Goal: Information Seeking & Learning: Learn about a topic

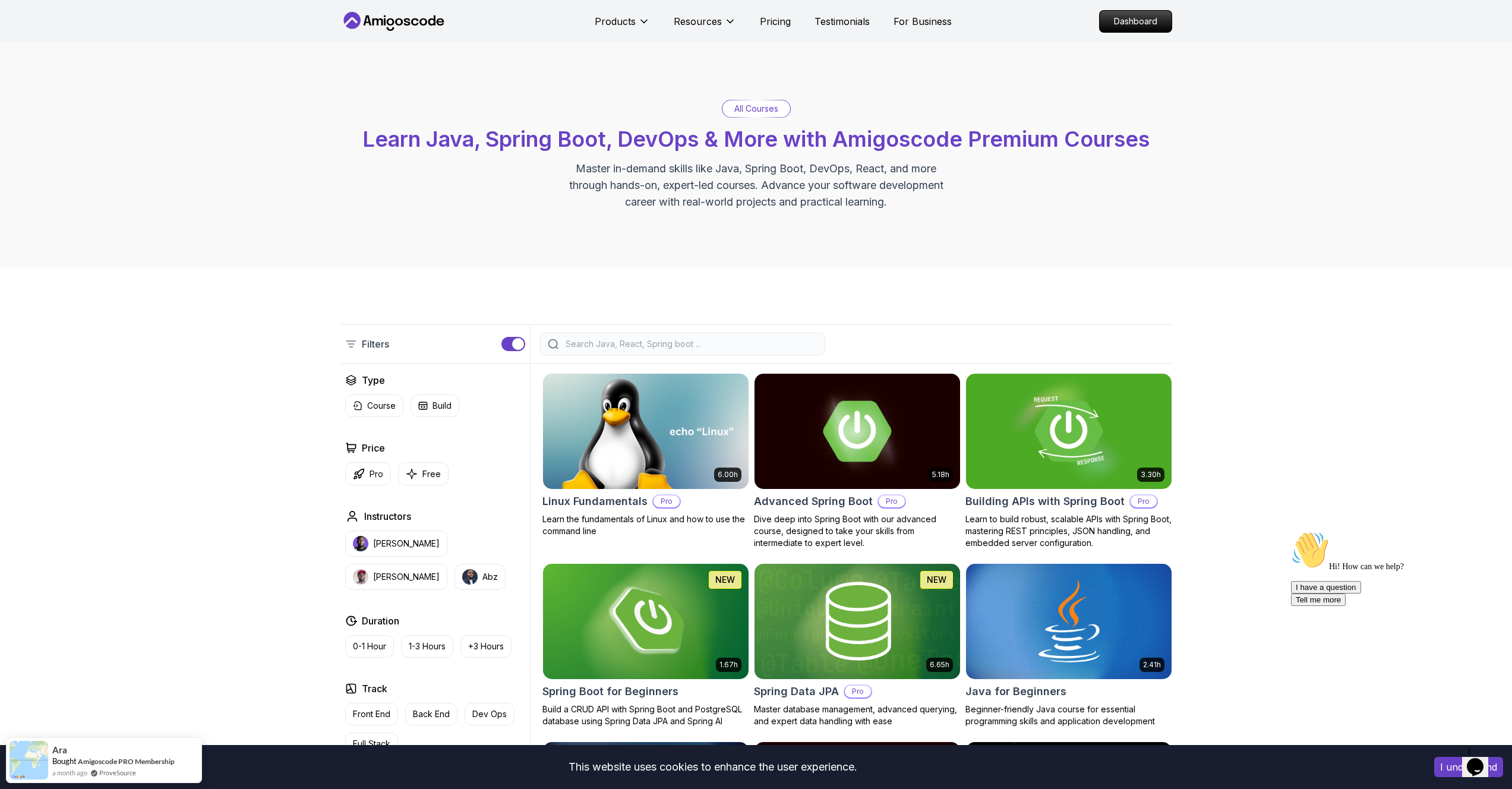
click at [420, 224] on div "All Courses Learn Java, Spring Boot, DevOps & More with Amigoscode Premium Cour…" at bounding box center [756, 155] width 1512 height 224
click at [420, 466] on button "Free" at bounding box center [423, 474] width 50 height 23
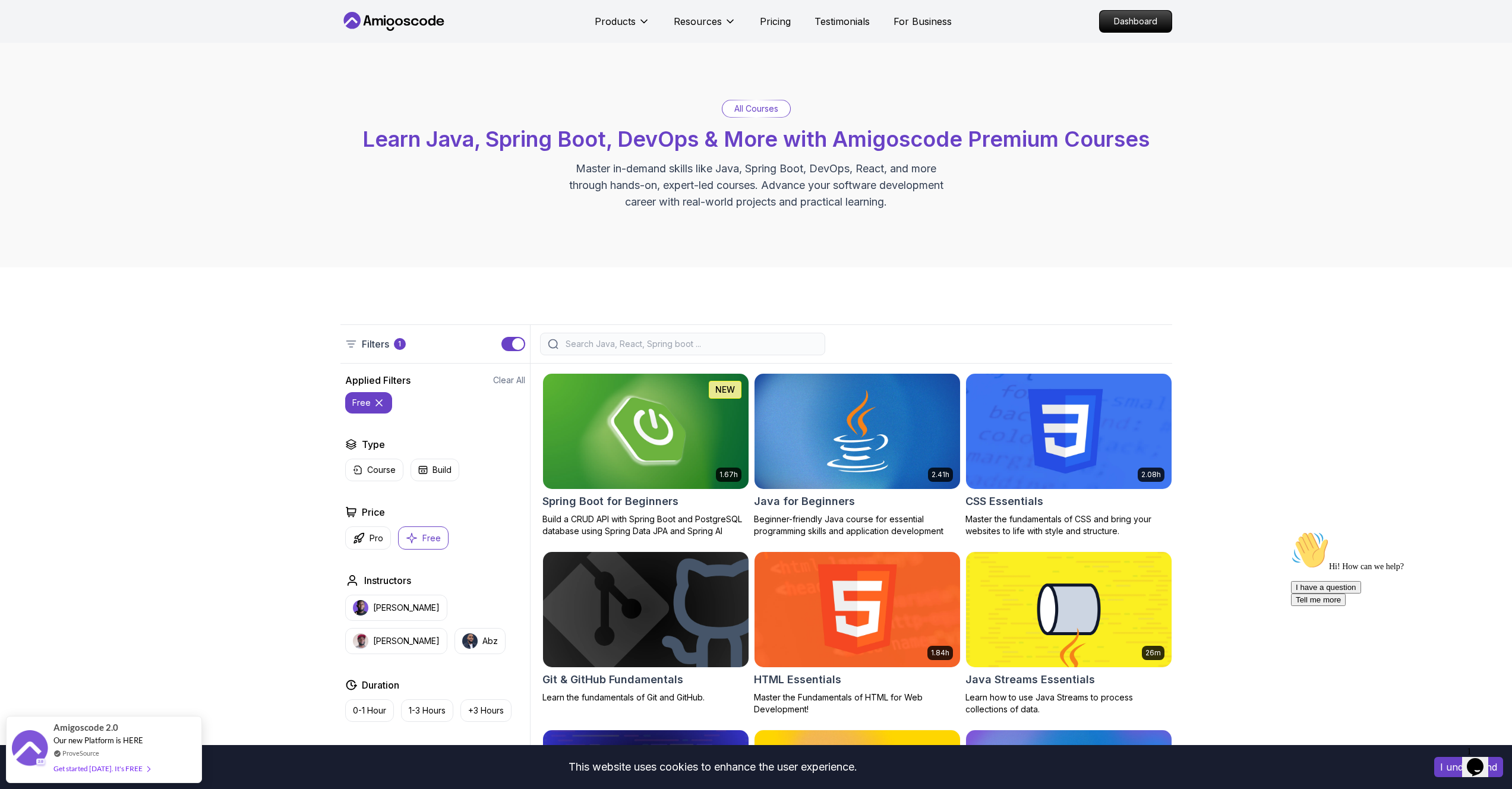
click at [610, 458] on img at bounding box center [645, 431] width 216 height 121
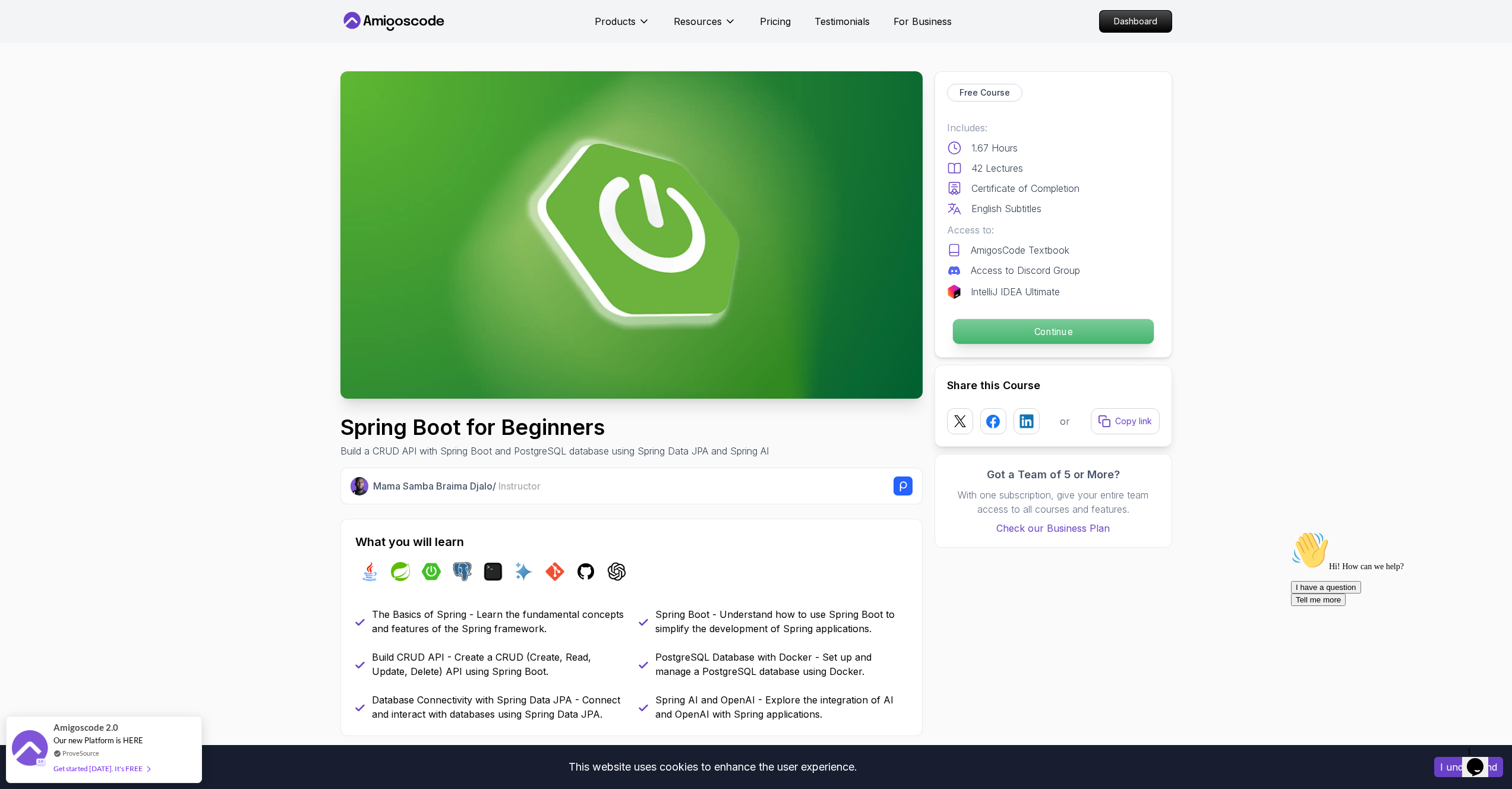
click at [990, 333] on p "Continue" at bounding box center [1053, 331] width 201 height 25
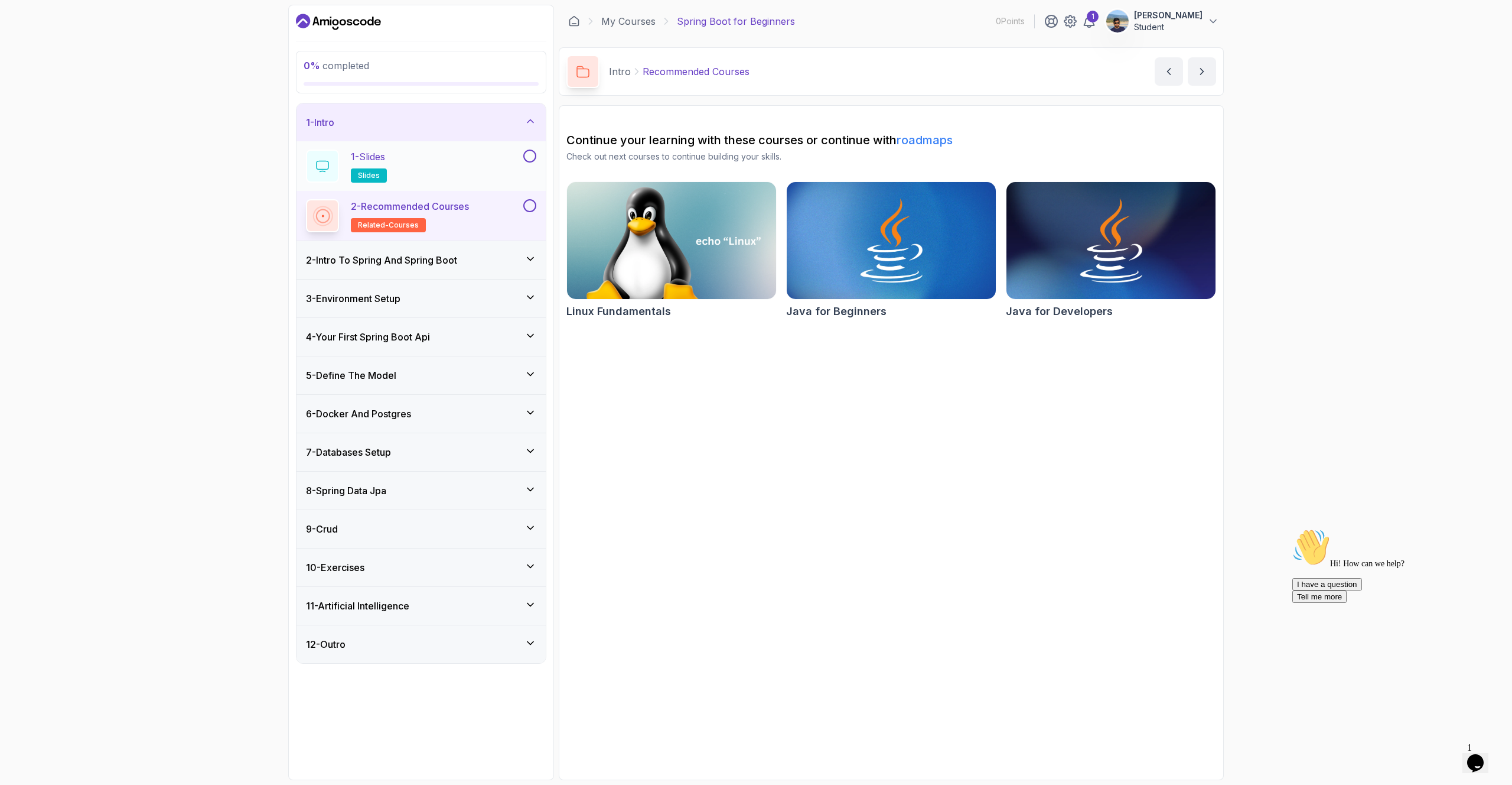
click at [437, 173] on div "1 - Slides slides" at bounding box center [413, 166] width 215 height 33
